Goal: Find specific page/section: Find specific page/section

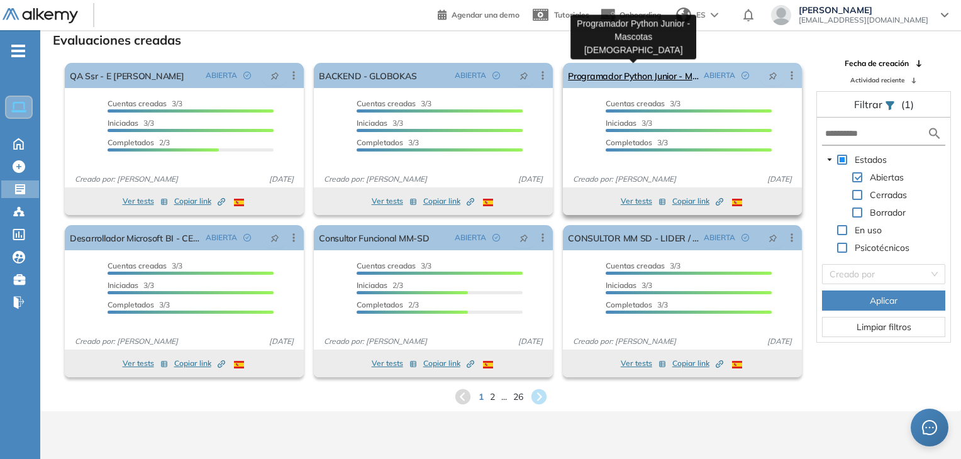
click at [627, 76] on link "Programador Python Junior - Mascotas [DEMOGRAPHIC_DATA]" at bounding box center [633, 75] width 131 height 25
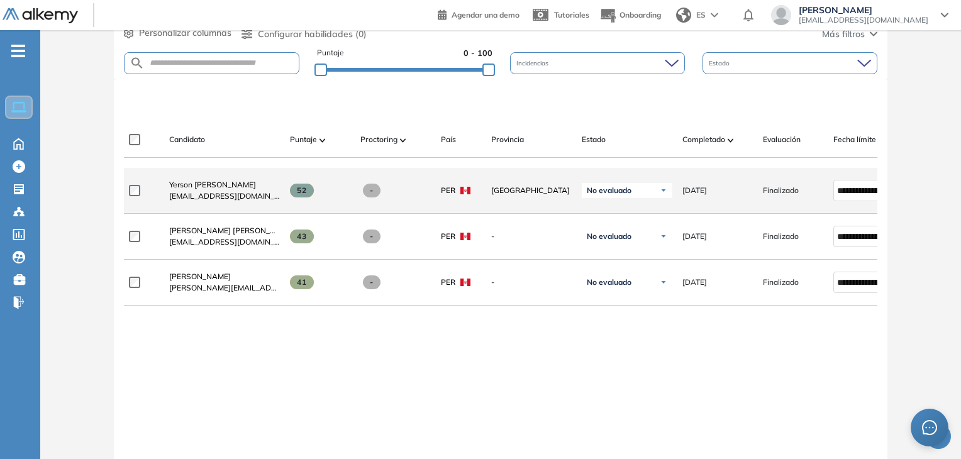
scroll to position [326, 0]
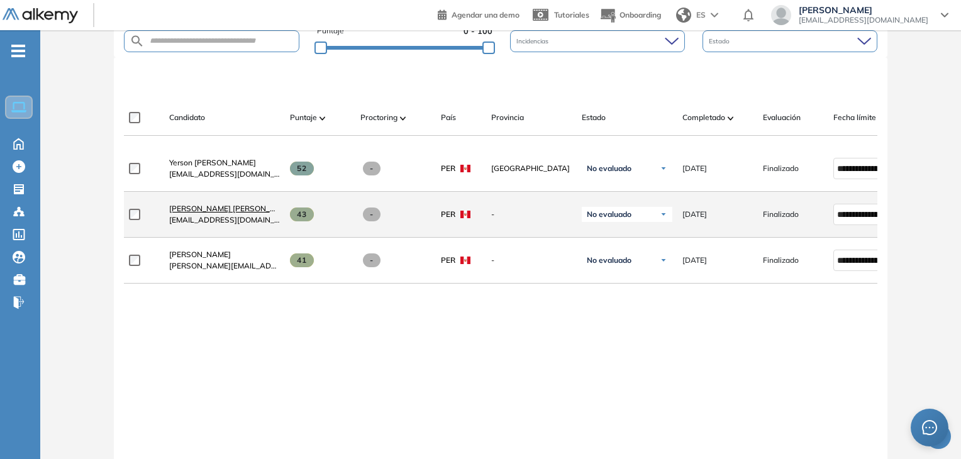
click at [220, 213] on span "[PERSON_NAME] [PERSON_NAME] INUMA" at bounding box center [245, 208] width 152 height 9
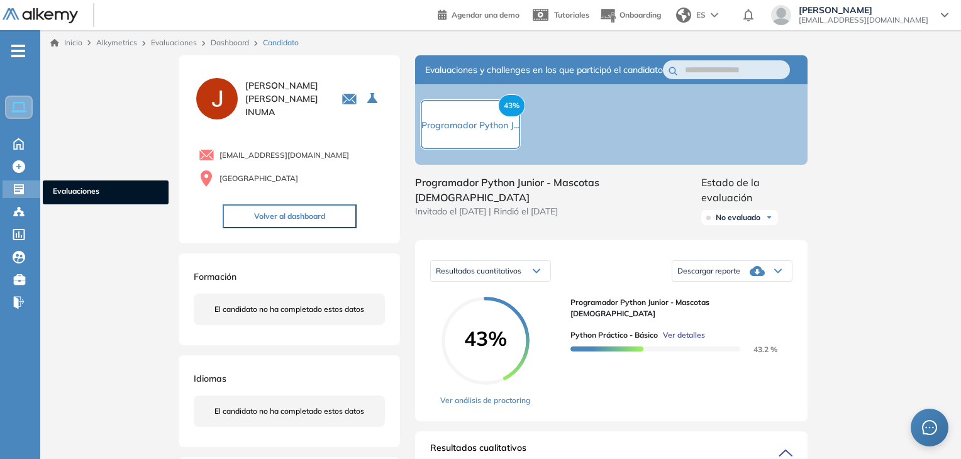
click at [18, 186] on icon at bounding box center [19, 189] width 10 height 10
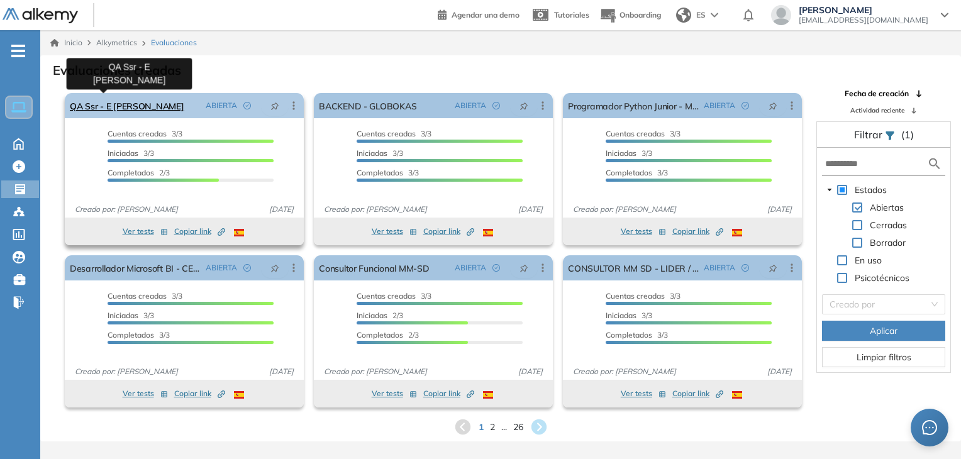
click at [122, 98] on link "QA Ssr - E [PERSON_NAME]" at bounding box center [127, 105] width 114 height 25
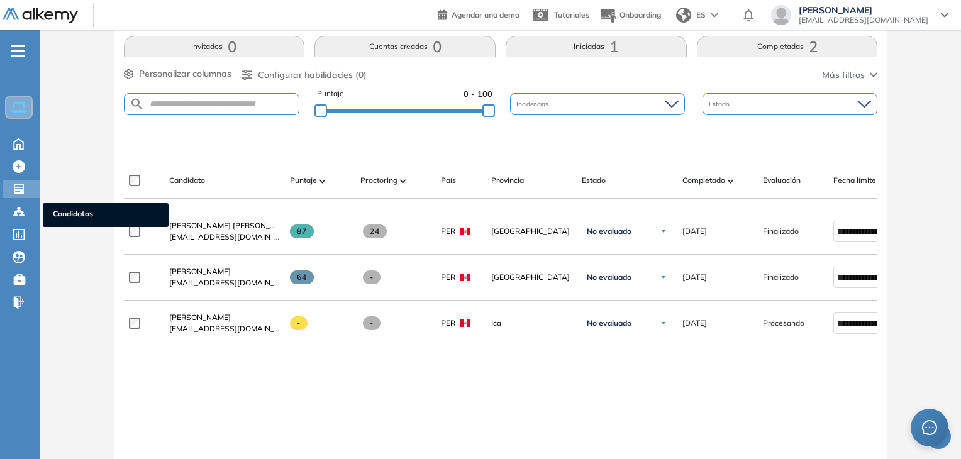
click at [10, 187] on div "Evaluaciones Evaluaciones" at bounding box center [22, 190] width 38 height 18
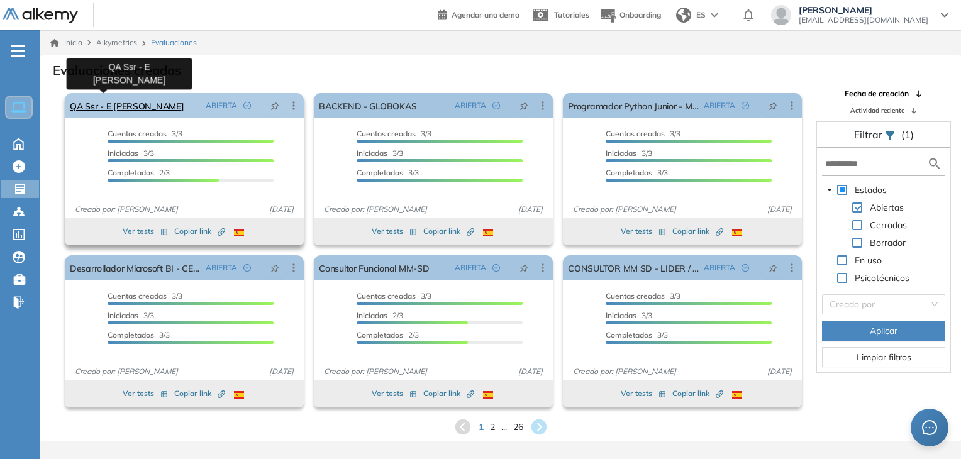
click at [108, 108] on link "QA Ssr - E [PERSON_NAME]" at bounding box center [127, 105] width 114 height 25
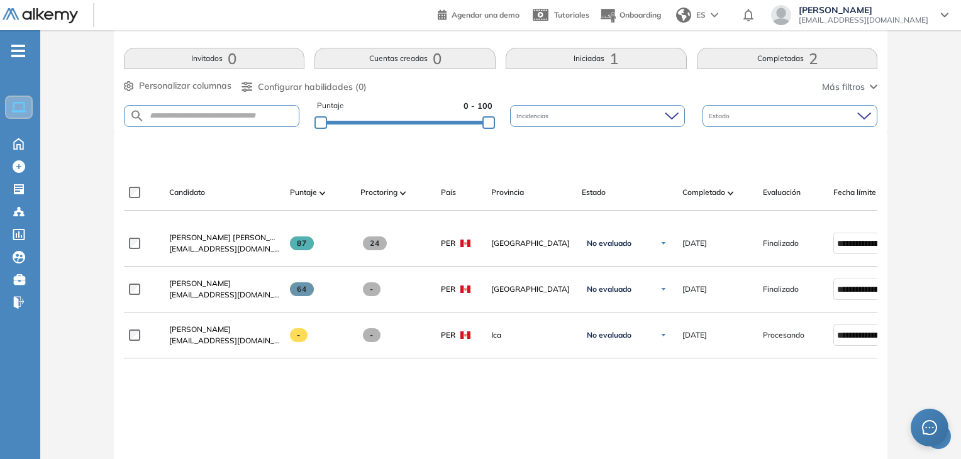
scroll to position [315, 0]
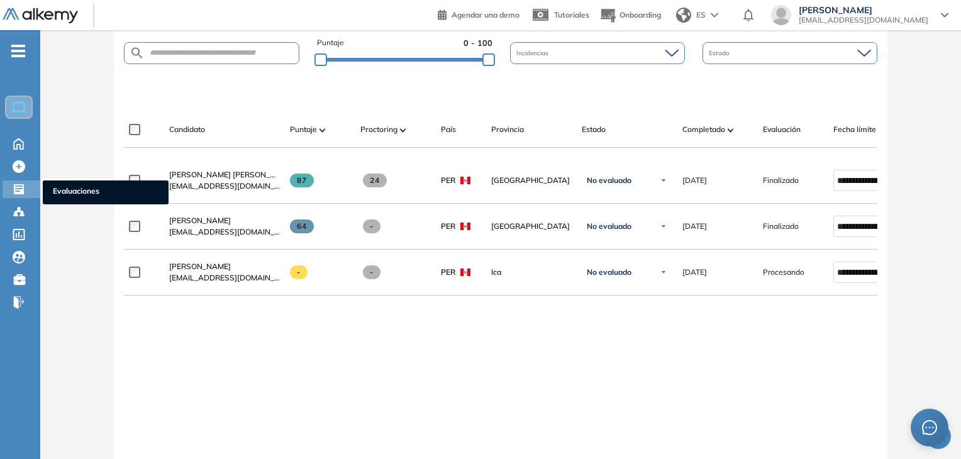
click at [28, 187] on div "Evaluaciones Evaluaciones" at bounding box center [22, 190] width 38 height 18
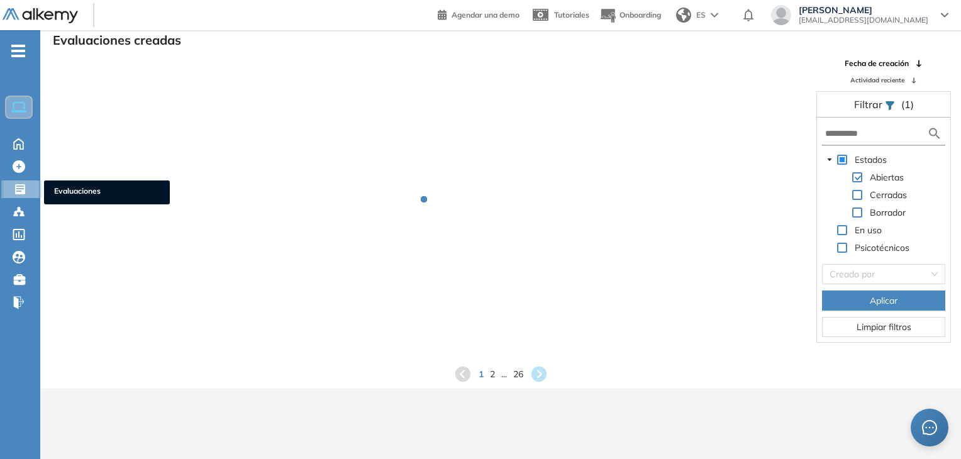
scroll to position [30, 0]
